Goal: Transaction & Acquisition: Purchase product/service

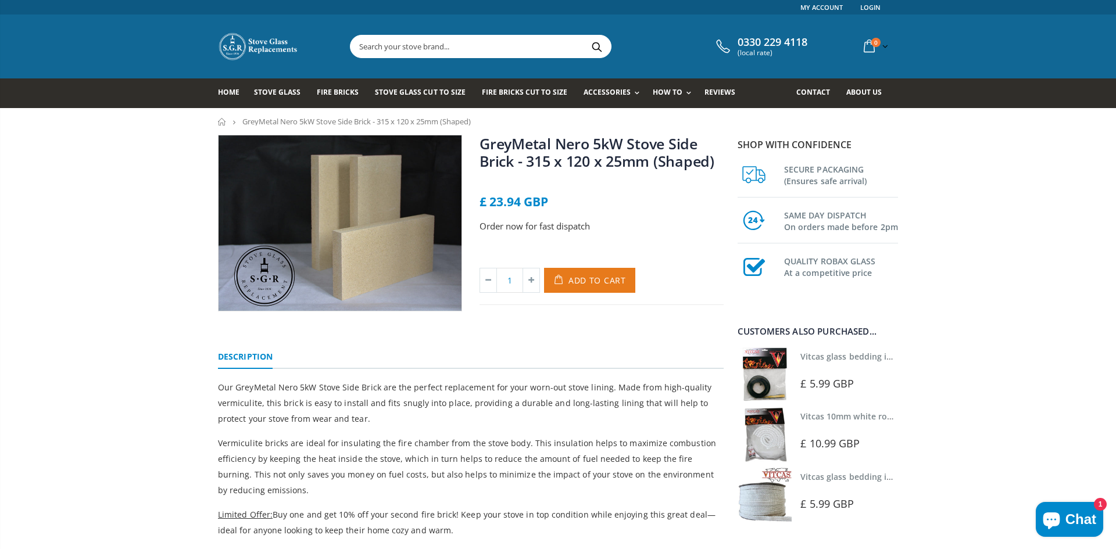
click at [583, 280] on span "Add to Cart" at bounding box center [598, 280] width 58 height 11
click at [576, 280] on span "Add to Cart" at bounding box center [598, 280] width 58 height 11
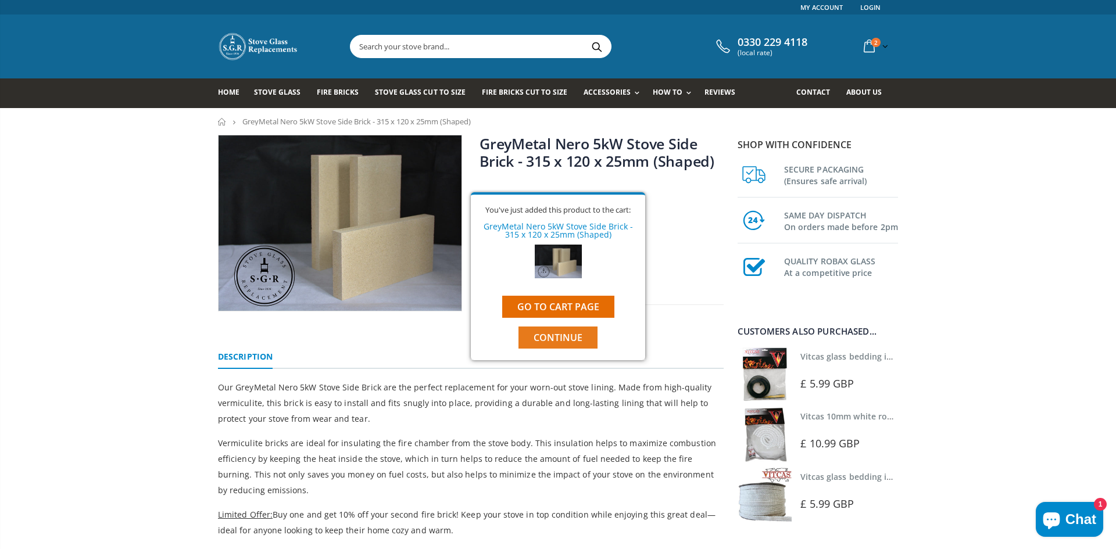
click at [559, 339] on span "Continue" at bounding box center [558, 337] width 49 height 13
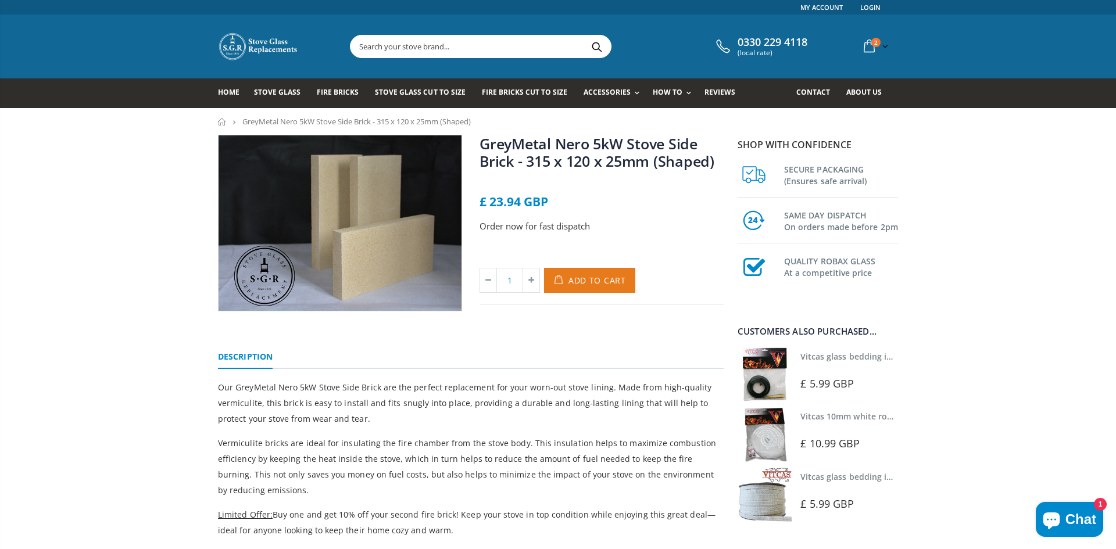
click at [585, 278] on span "Add to Cart" at bounding box center [598, 280] width 58 height 11
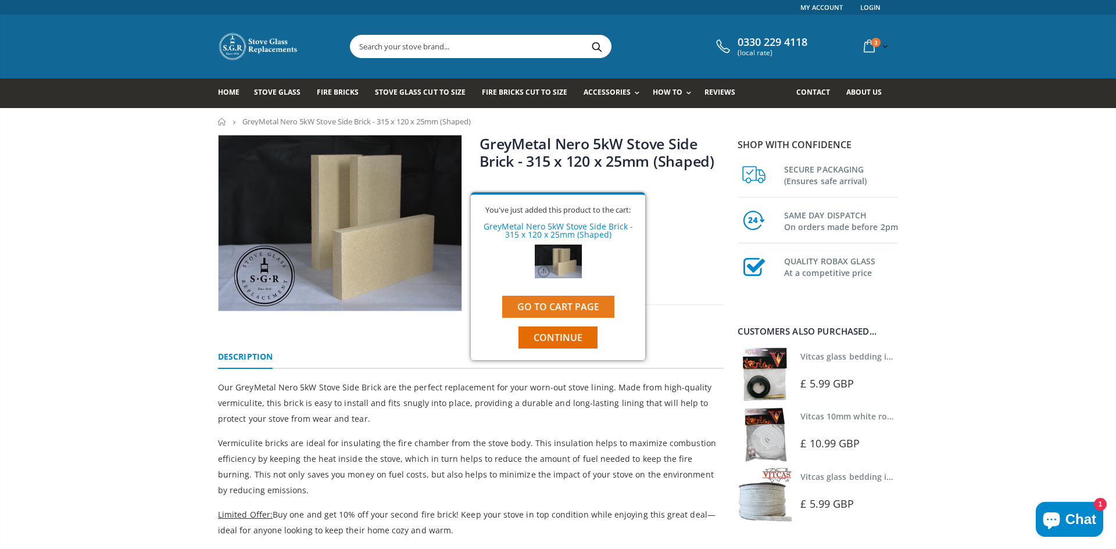
click at [568, 306] on link "Go to cart page" at bounding box center [558, 307] width 112 height 22
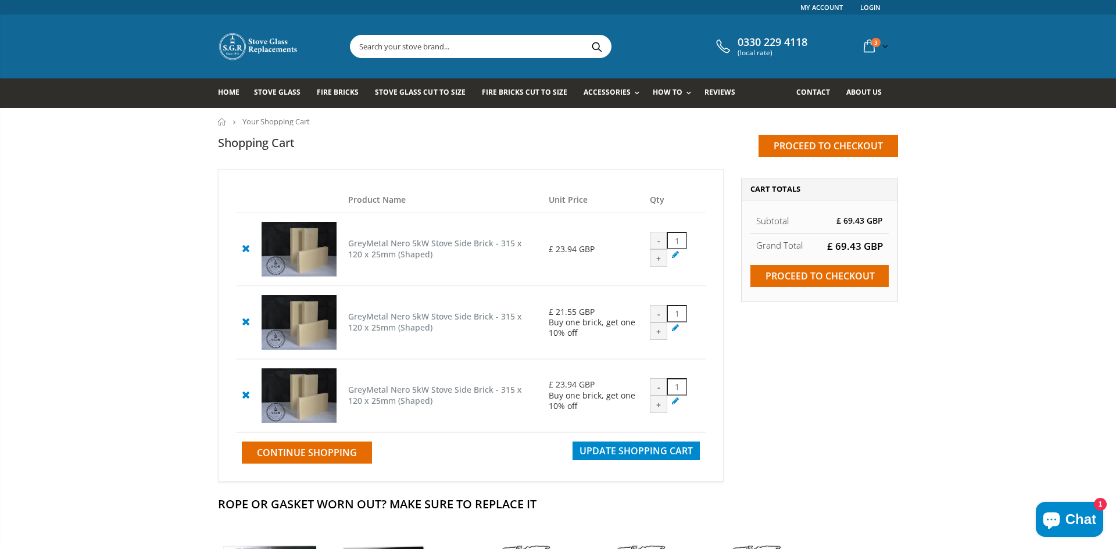
click at [245, 323] on icon at bounding box center [245, 322] width 15 height 14
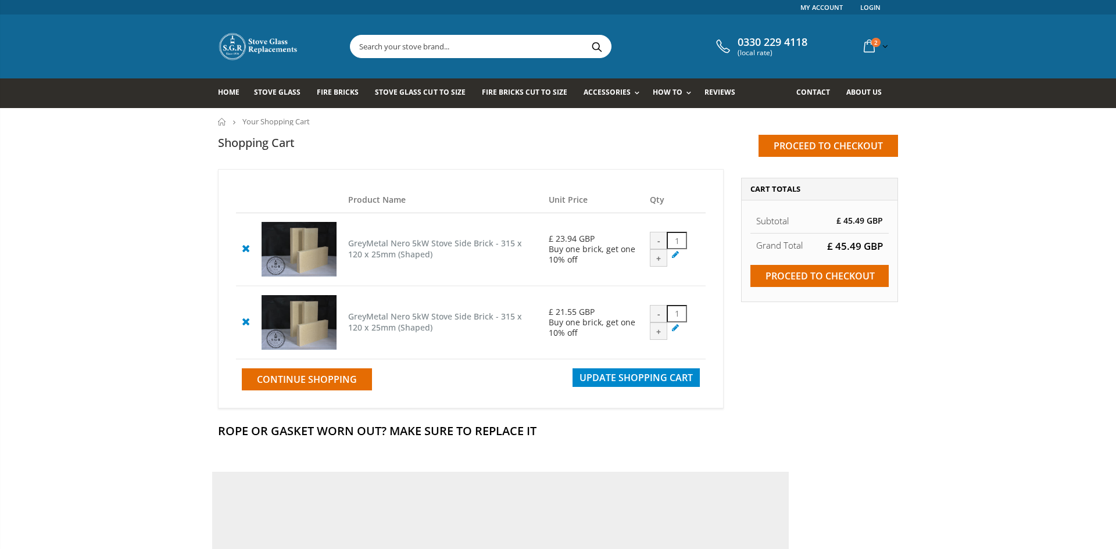
click at [245, 326] on icon at bounding box center [245, 322] width 15 height 14
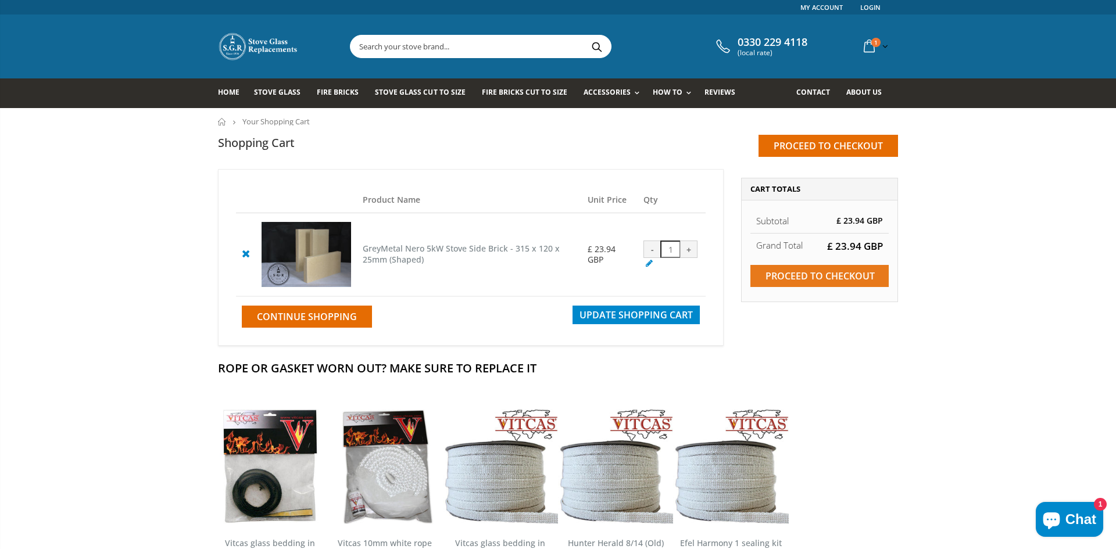
click at [816, 270] on input "Proceed to checkout" at bounding box center [820, 276] width 138 height 22
